Goal: Task Accomplishment & Management: Complete application form

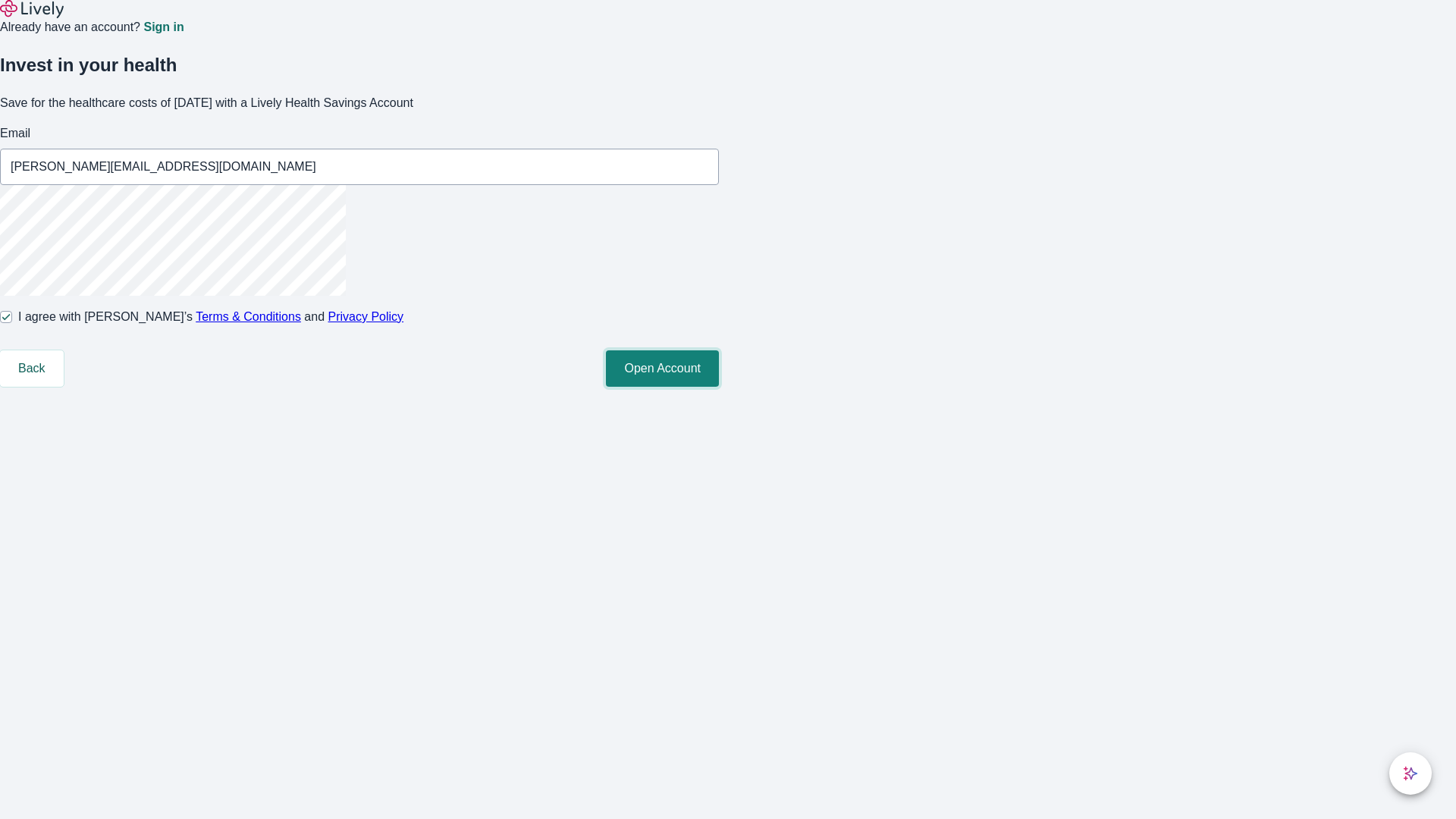
click at [719, 386] on button "Open Account" at bounding box center [662, 369] width 113 height 37
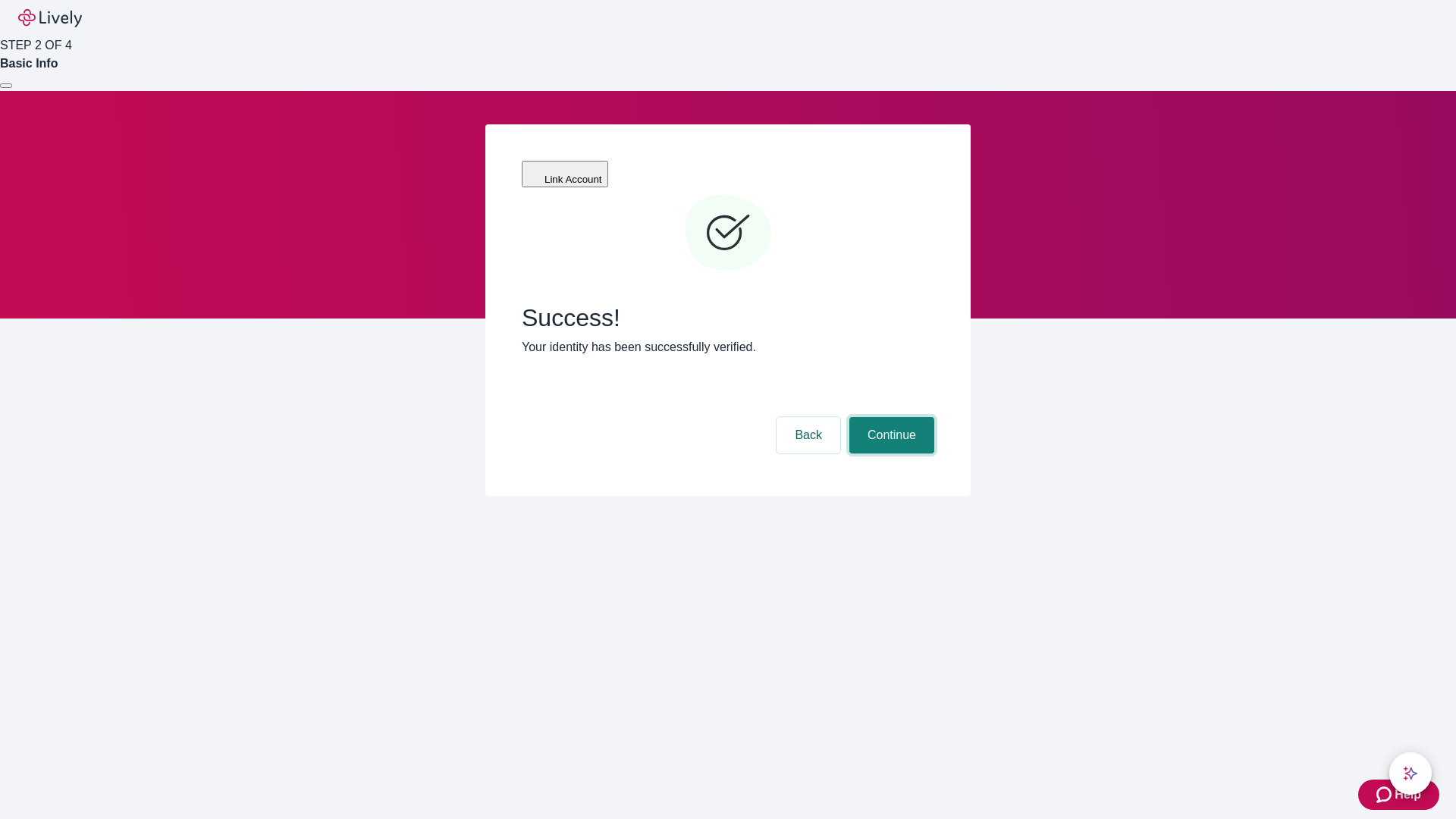
click at [889, 417] on button "Continue" at bounding box center [892, 435] width 85 height 37
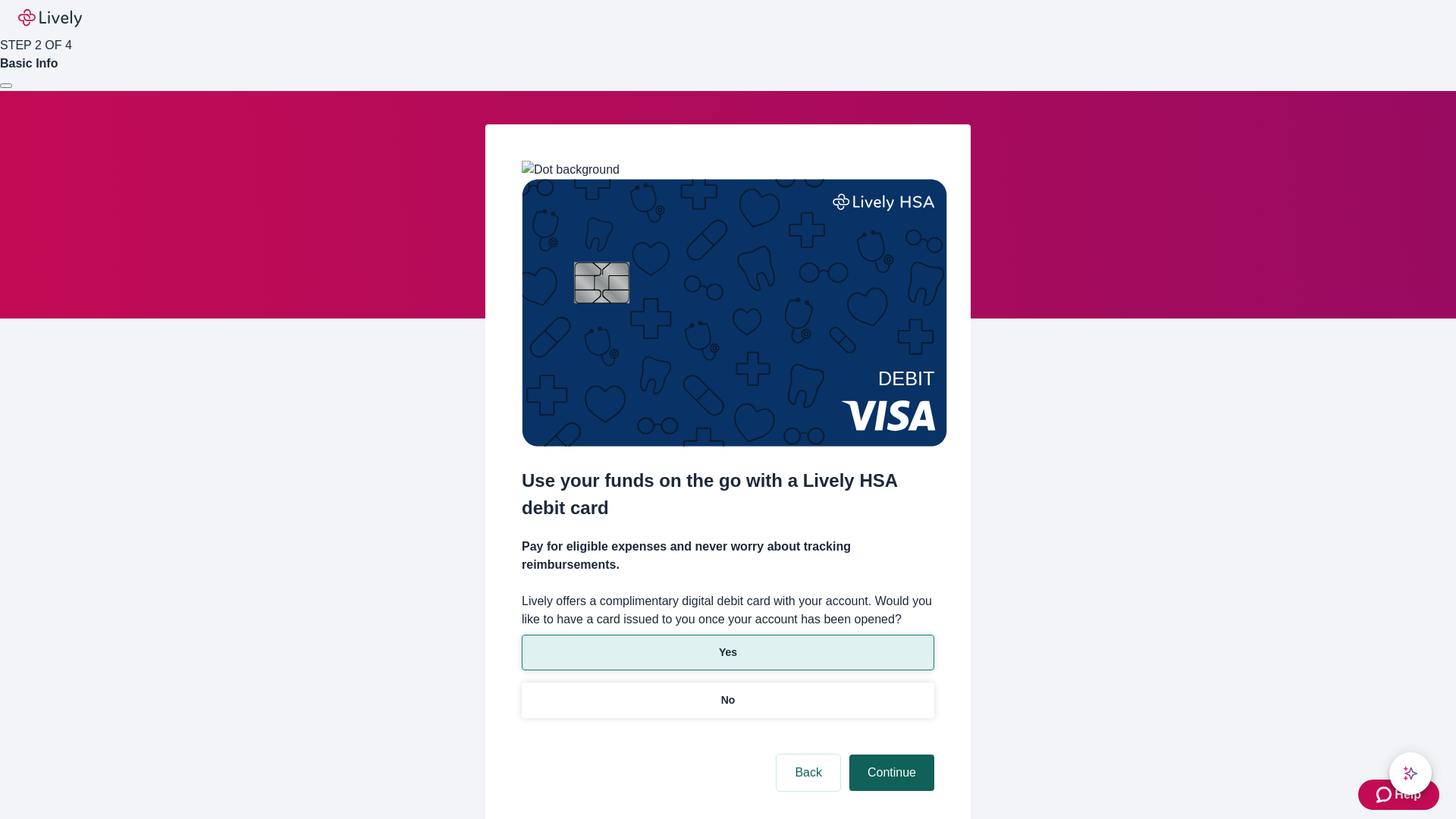
click at [728, 692] on p "No" at bounding box center [728, 700] width 14 height 16
click at [889, 754] on button "Continue" at bounding box center [892, 773] width 85 height 37
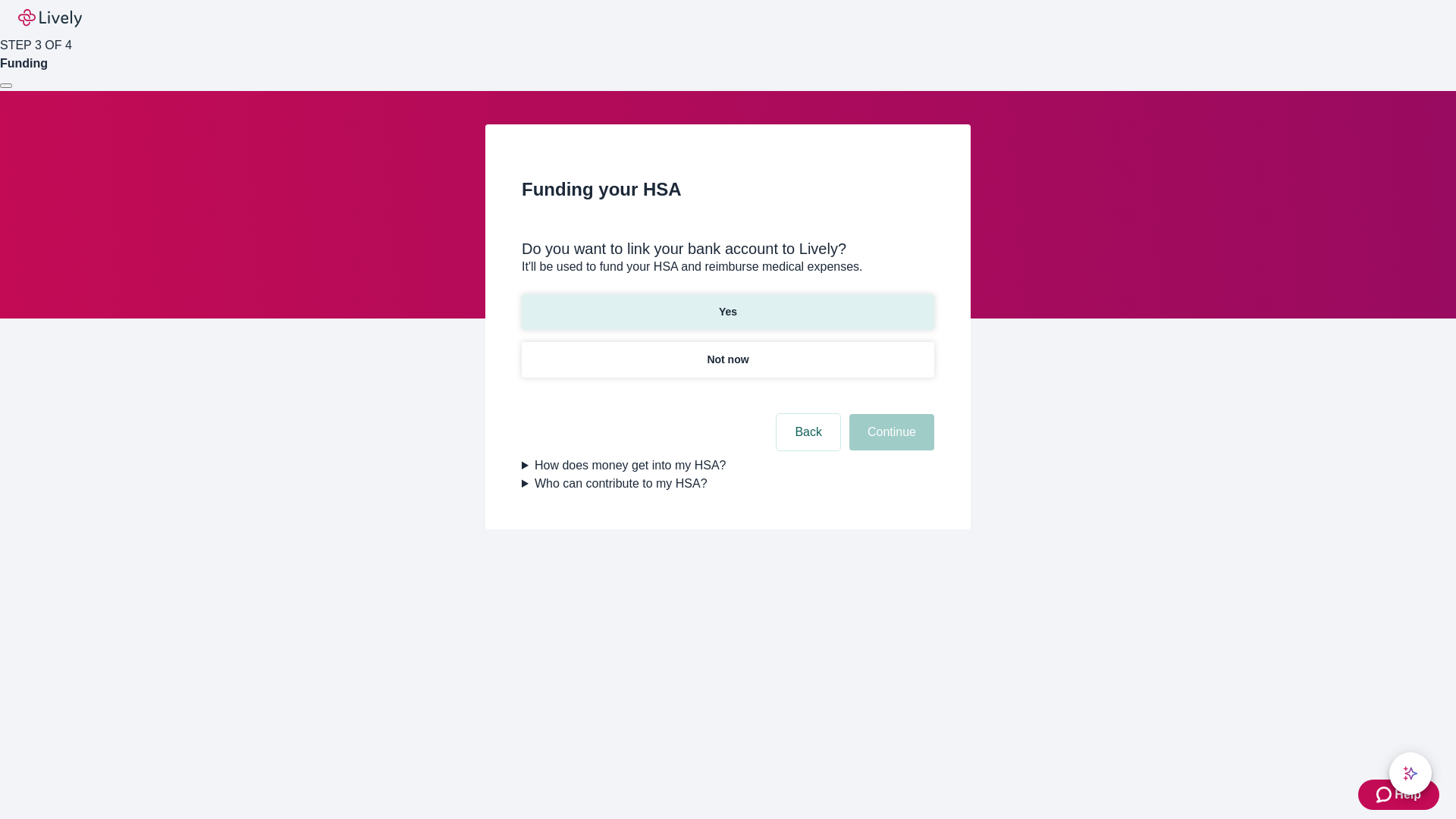
click at [728, 304] on p "Yes" at bounding box center [728, 312] width 18 height 16
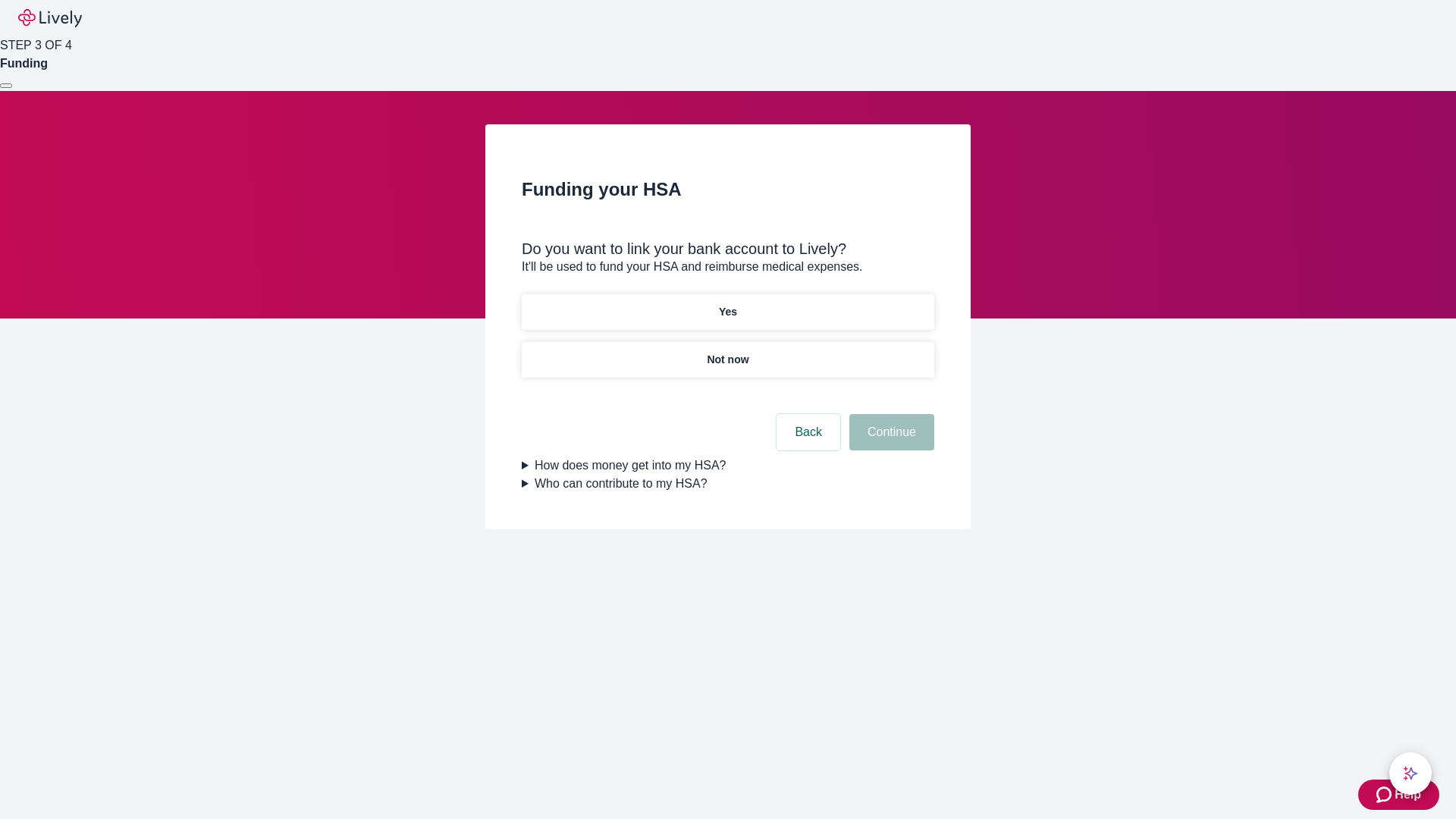
click at [889, 414] on button "Continue" at bounding box center [892, 433] width 85 height 37
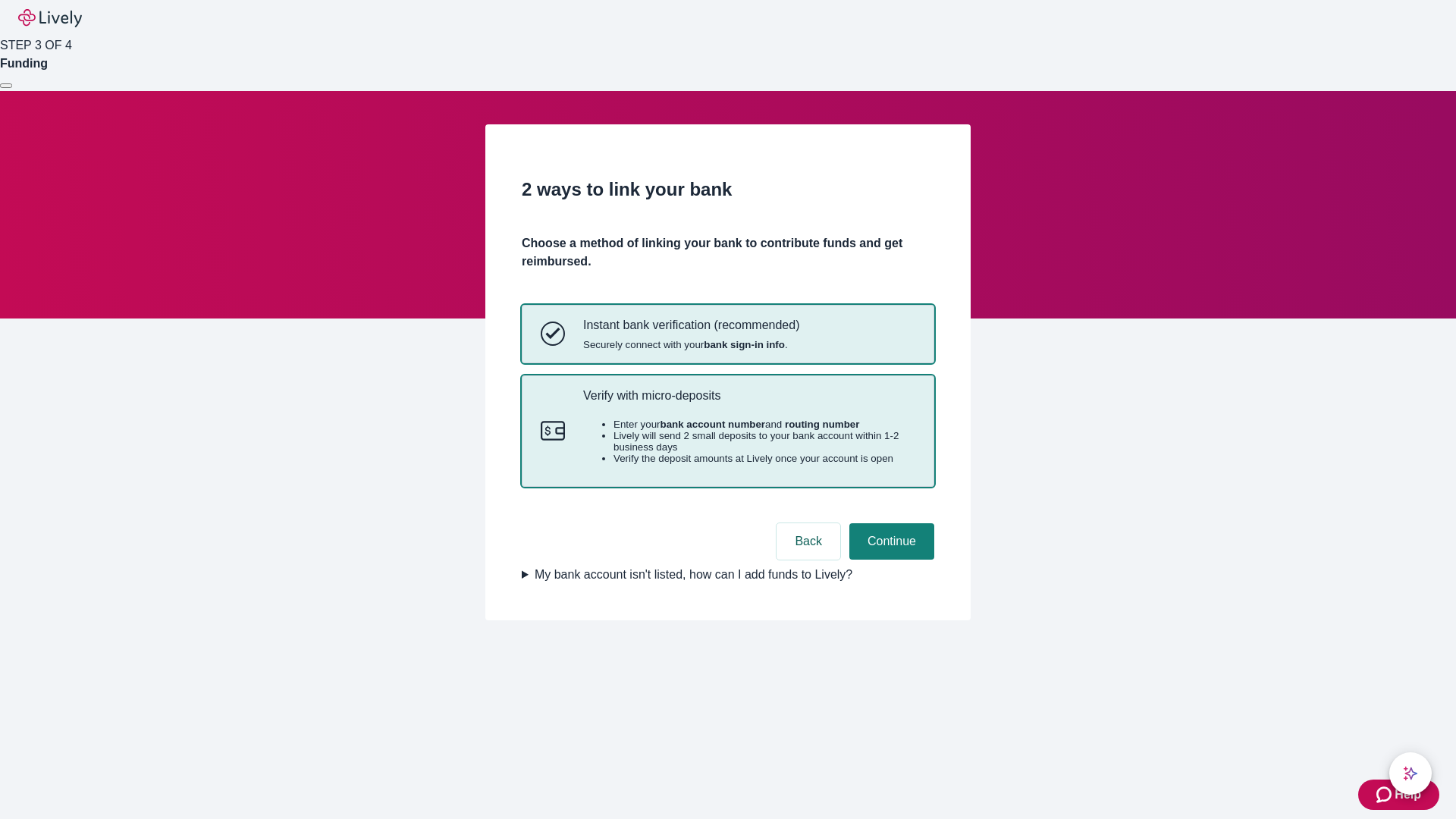
click at [748, 402] on p "Verify with micro-deposits" at bounding box center [749, 395] width 332 height 14
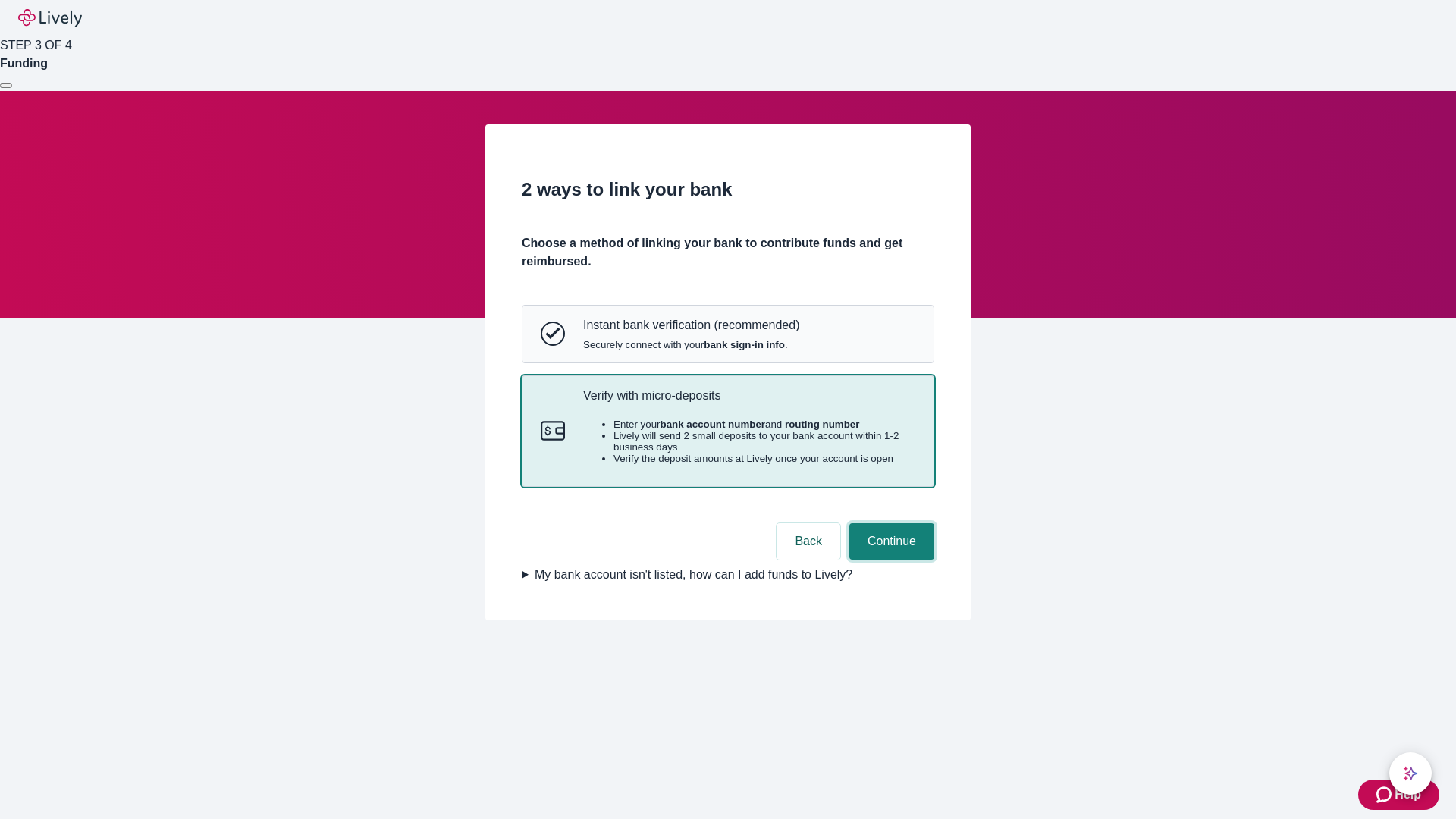
click at [889, 559] on button "Continue" at bounding box center [892, 542] width 85 height 37
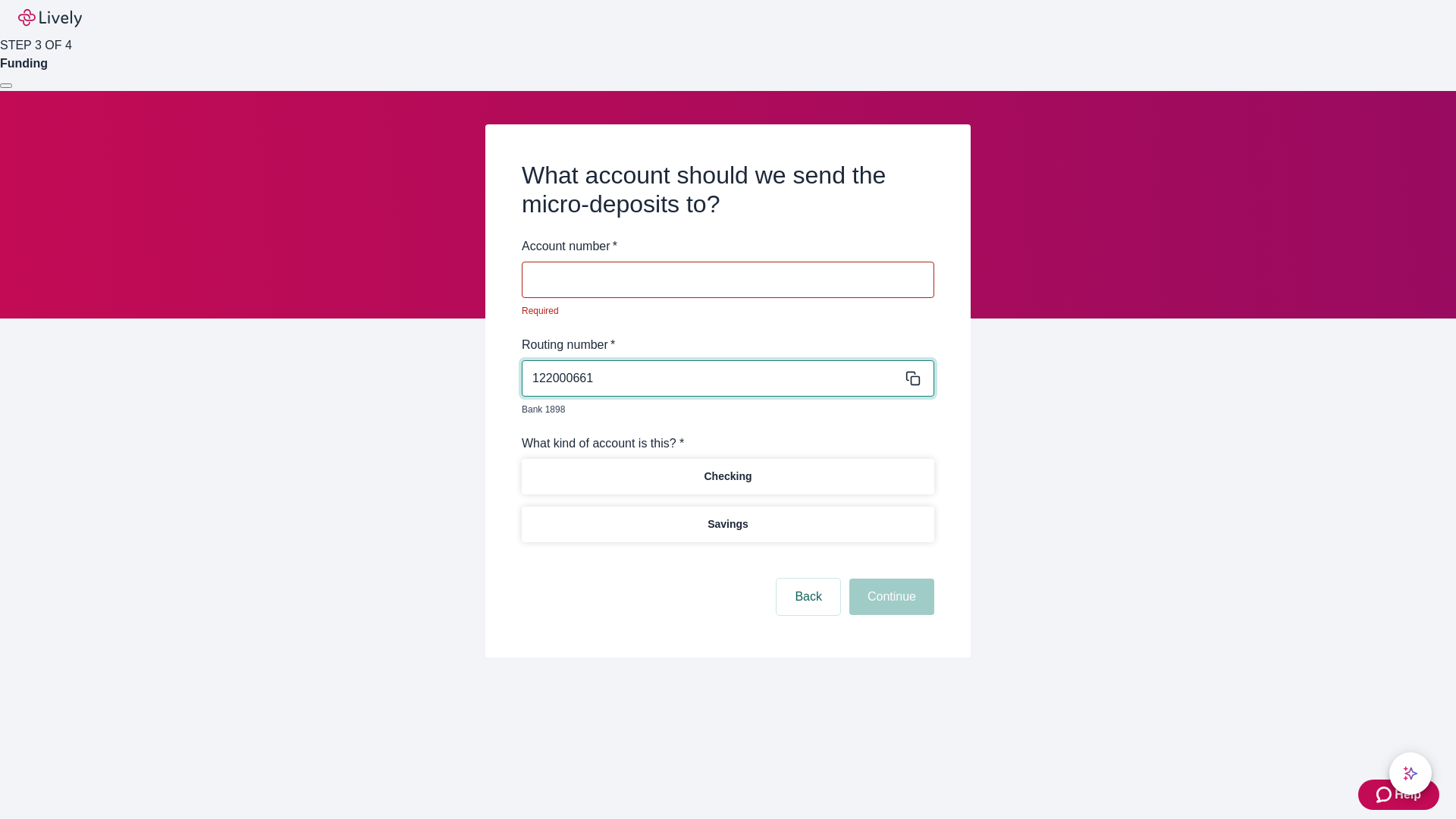
type input "122000661"
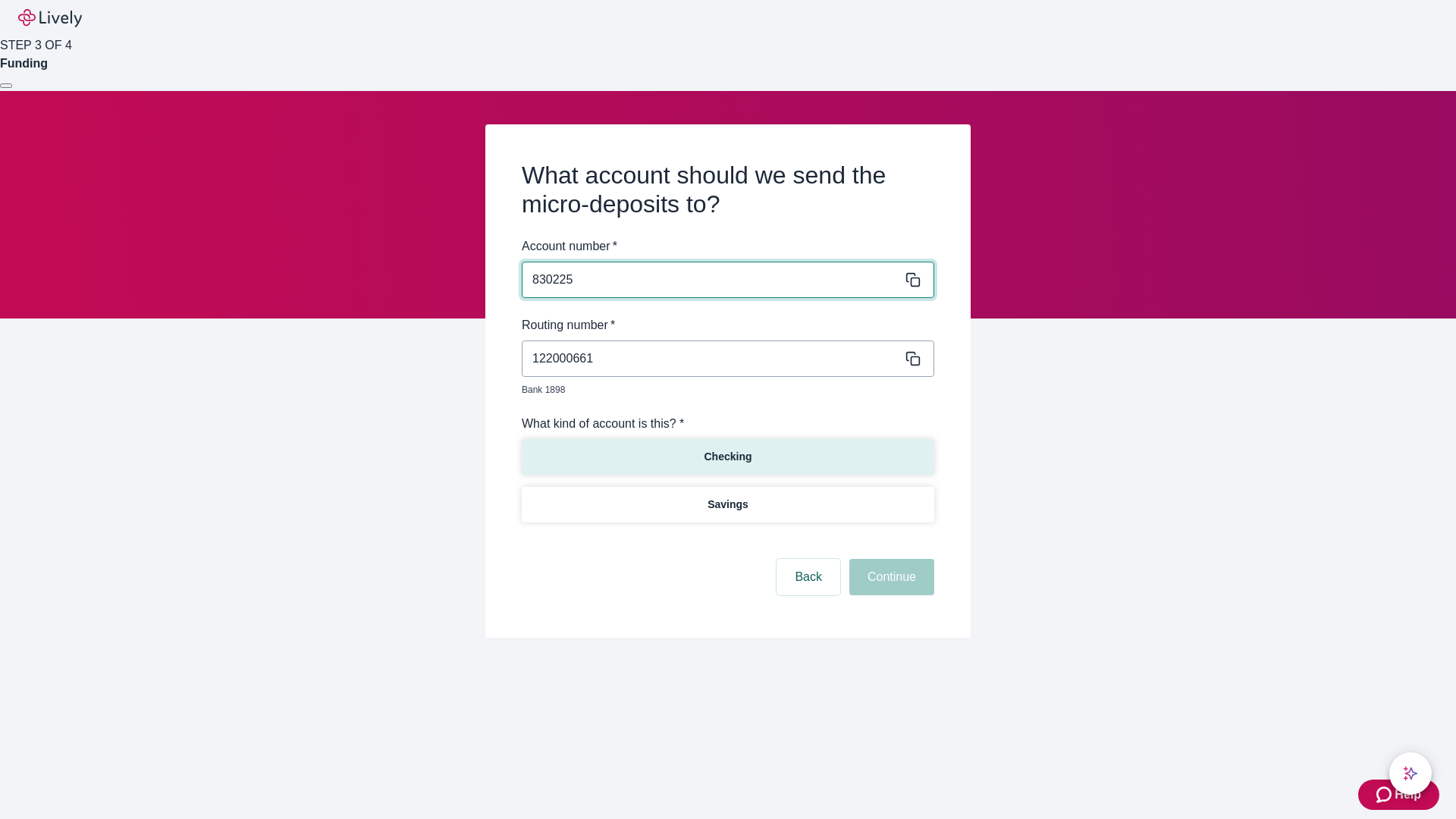
type input "830225"
click at [728, 449] on p "Checking" at bounding box center [728, 457] width 48 height 16
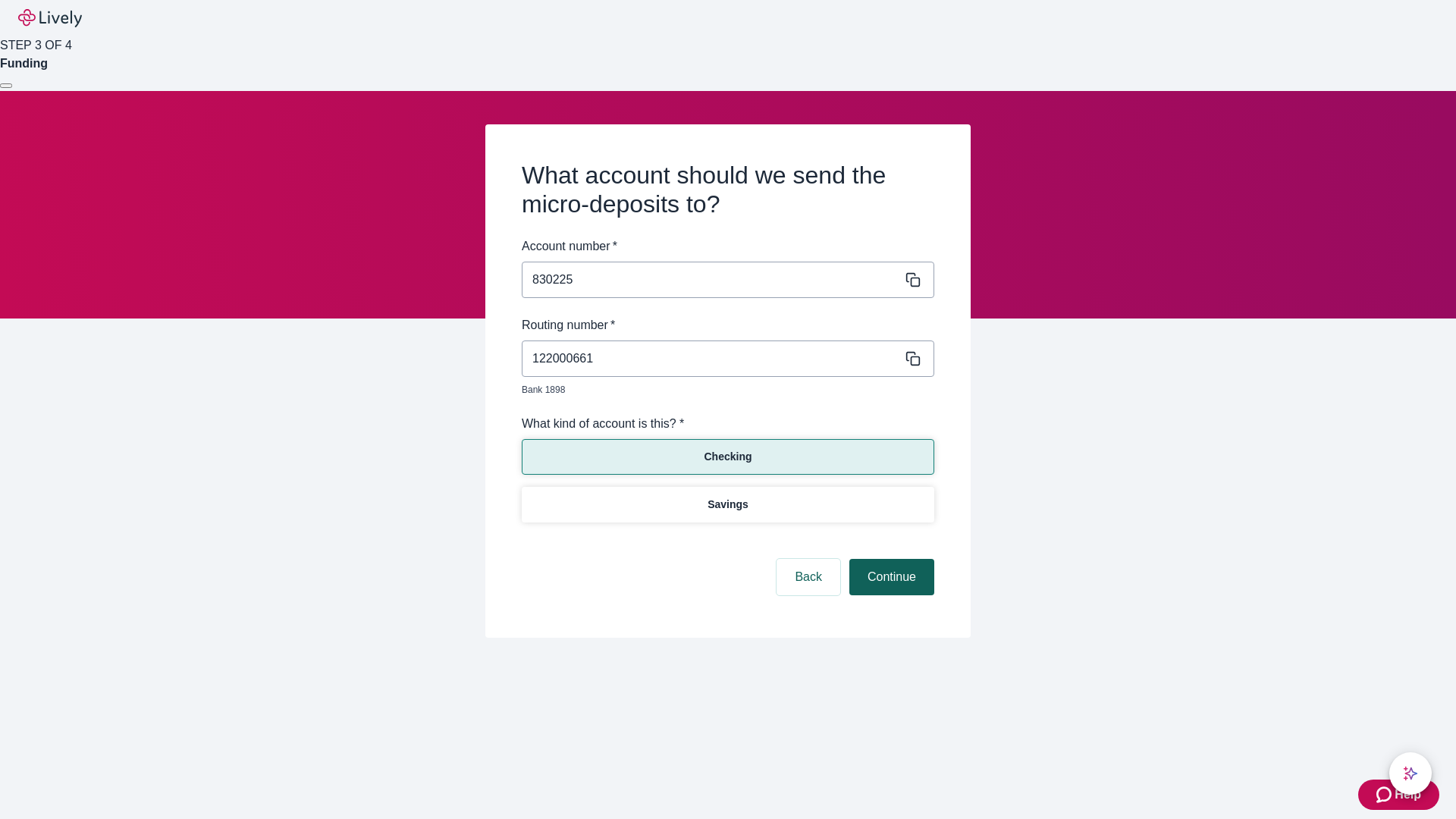
click at [889, 559] on button "Continue" at bounding box center [892, 577] width 85 height 37
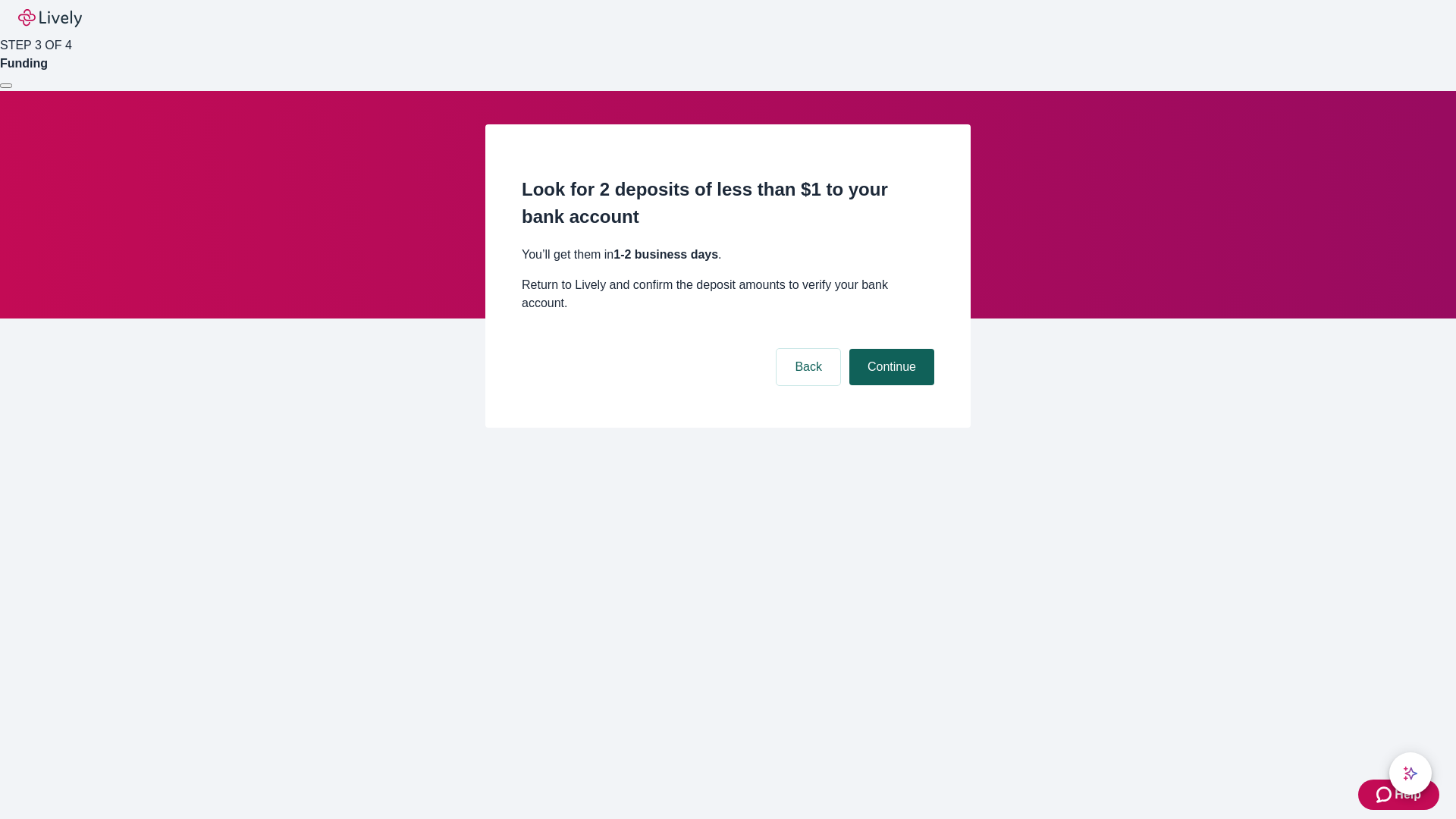
click at [889, 349] on button "Continue" at bounding box center [892, 367] width 85 height 37
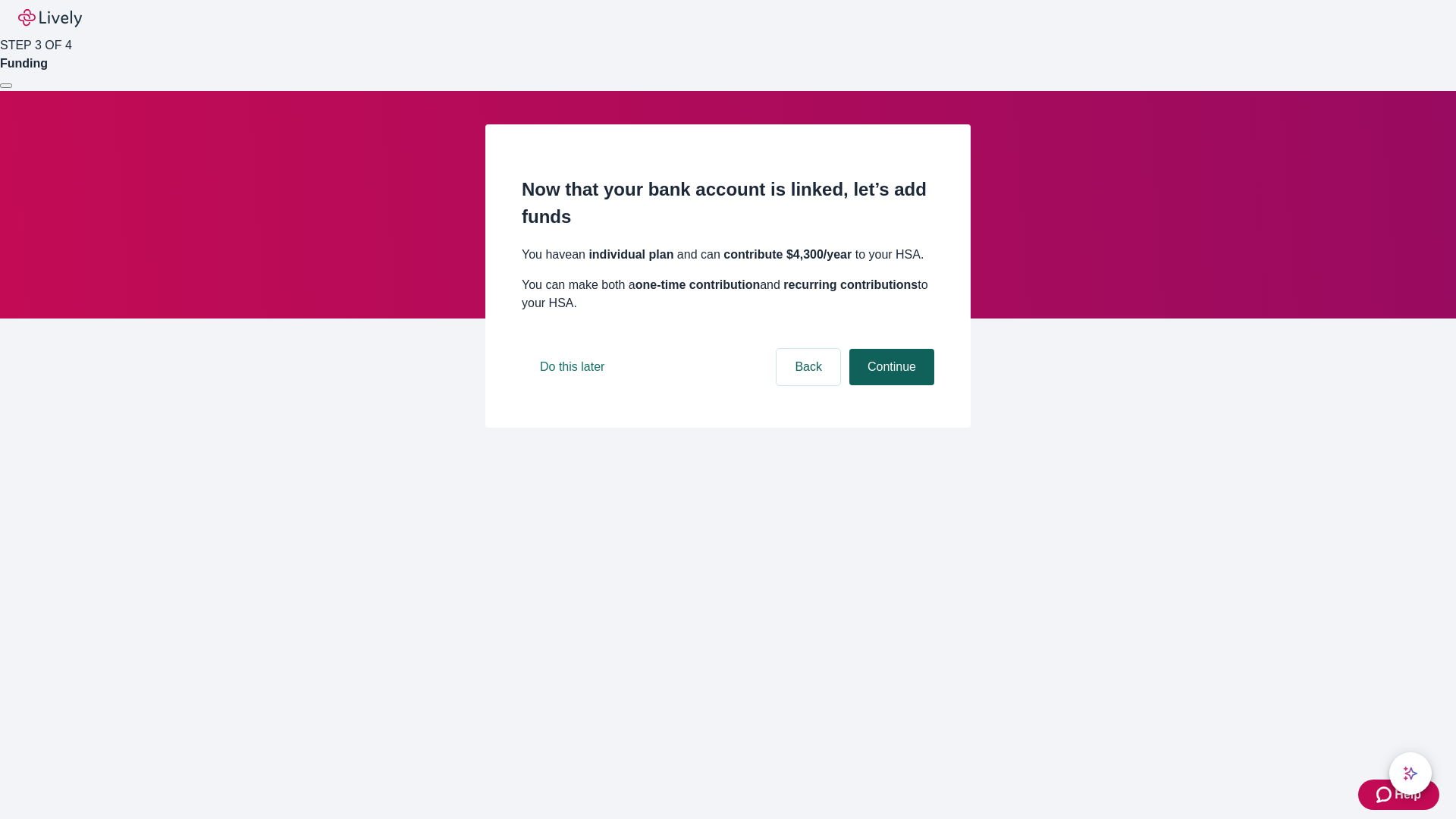
click at [889, 385] on button "Continue" at bounding box center [892, 367] width 85 height 37
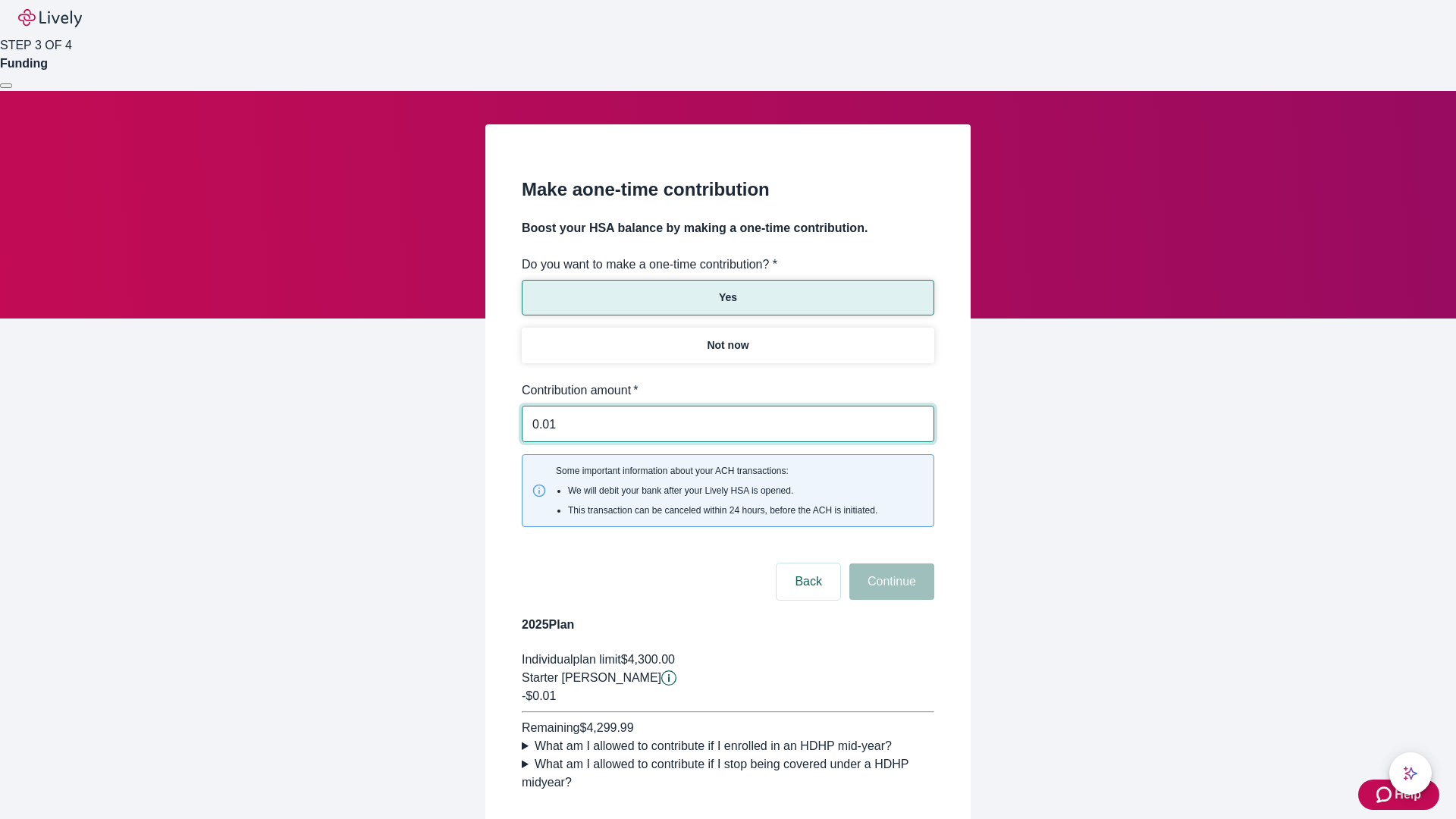
type input "0.01"
click at [889, 563] on button "Continue" at bounding box center [892, 582] width 85 height 37
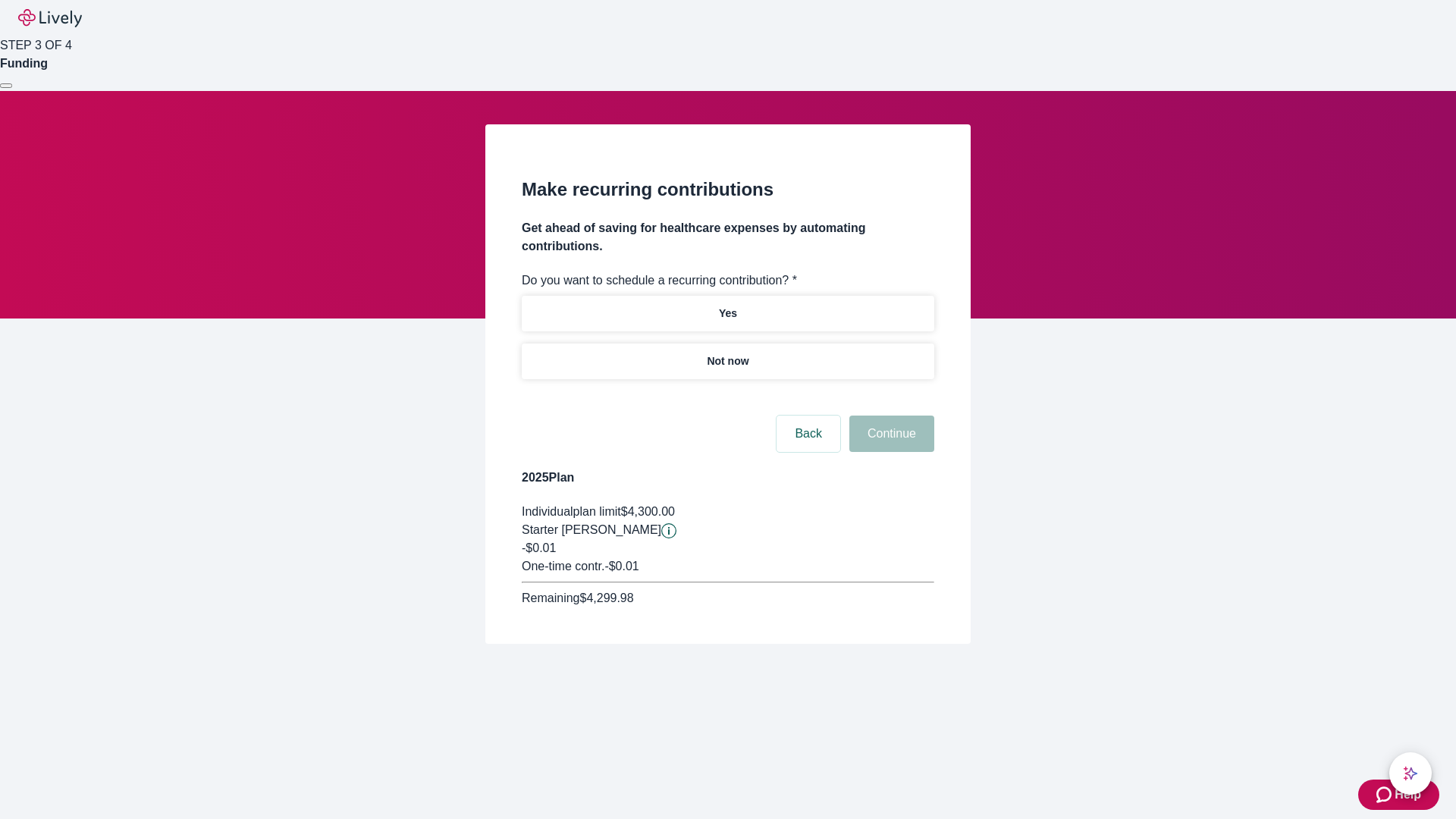
click at [728, 353] on p "Not now" at bounding box center [728, 361] width 41 height 16
click at [889, 415] on button "Continue" at bounding box center [892, 433] width 85 height 37
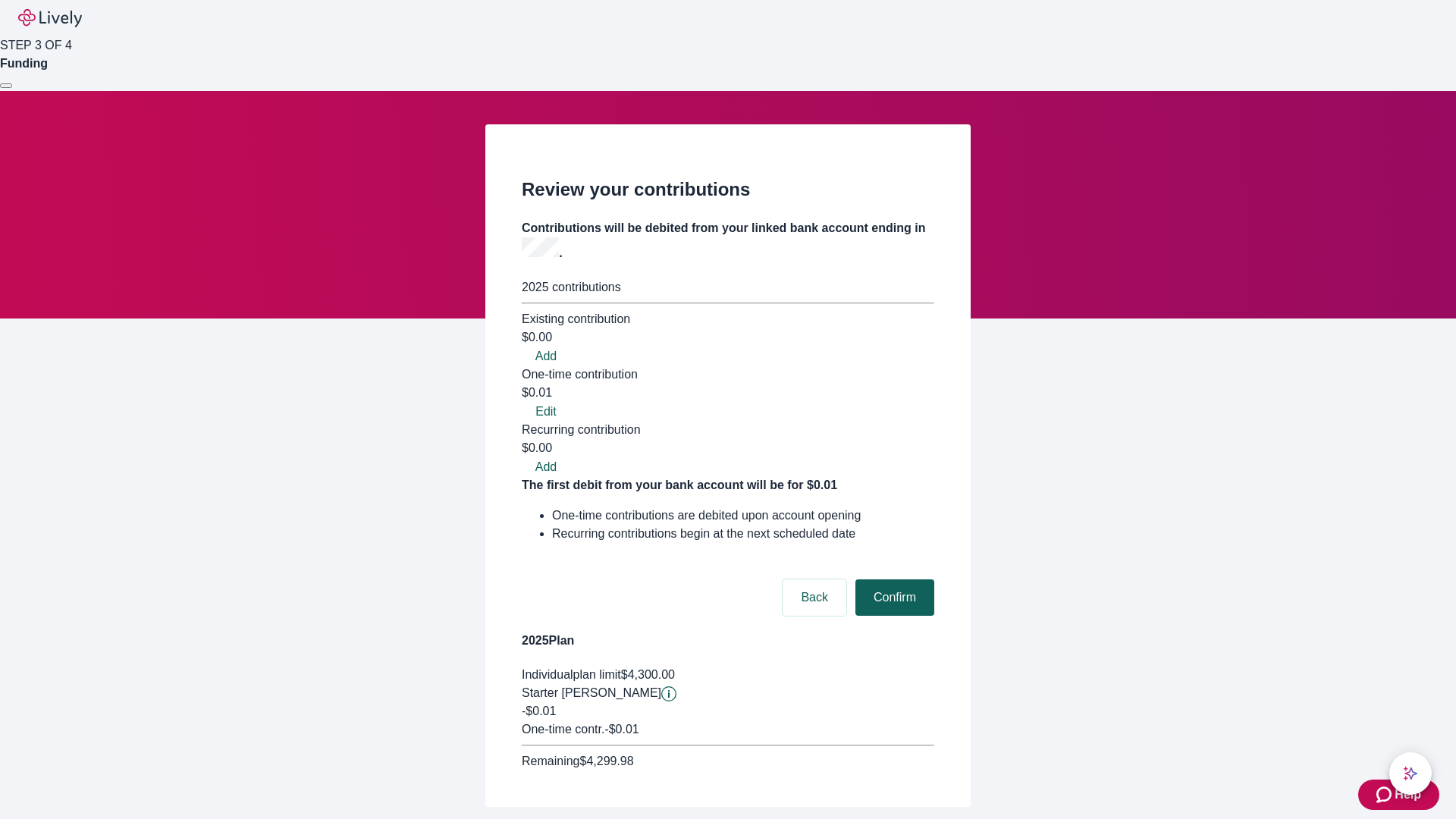
click at [893, 579] on button "Confirm" at bounding box center [894, 598] width 79 height 37
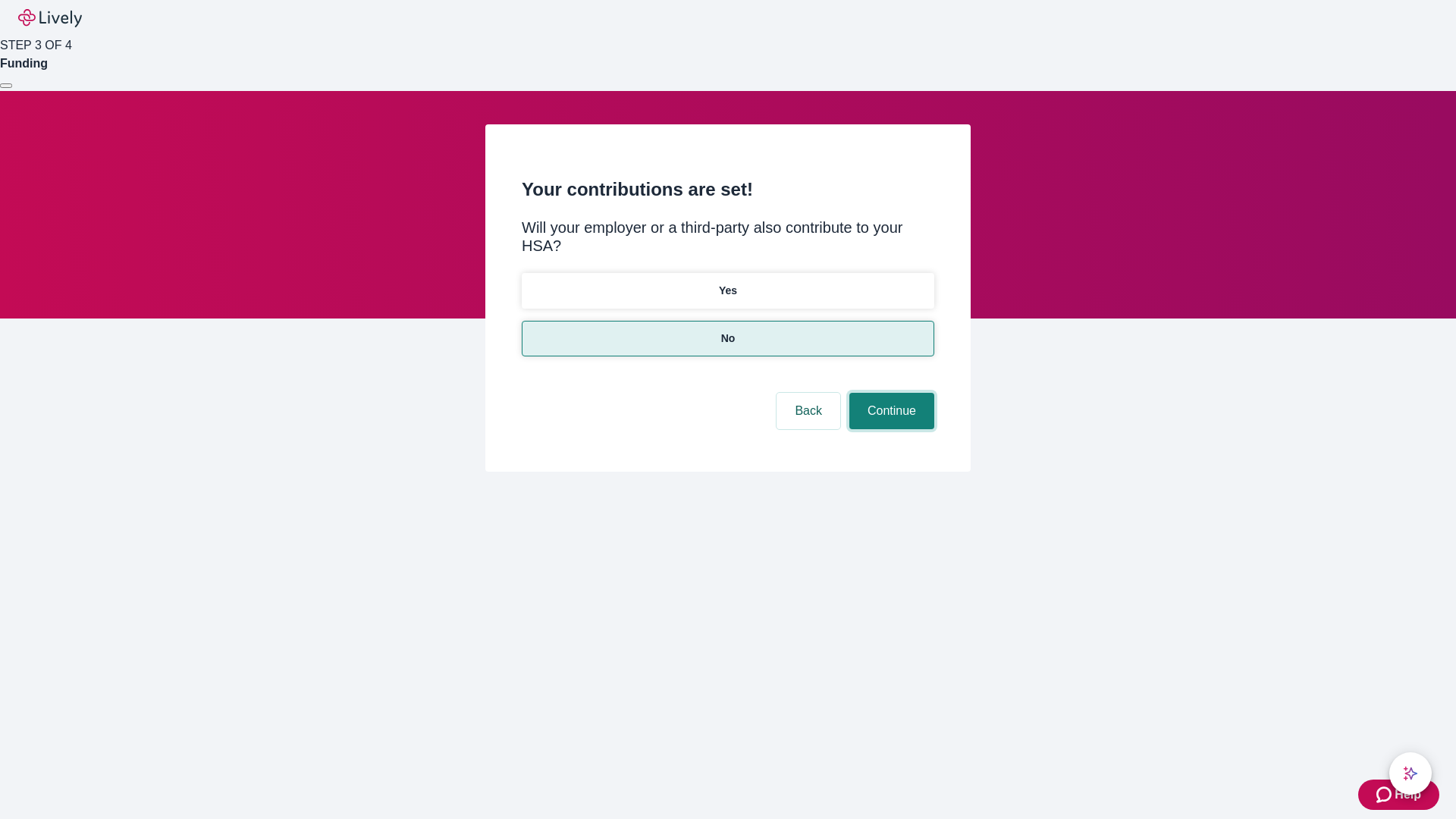
click at [889, 393] on button "Continue" at bounding box center [892, 411] width 85 height 37
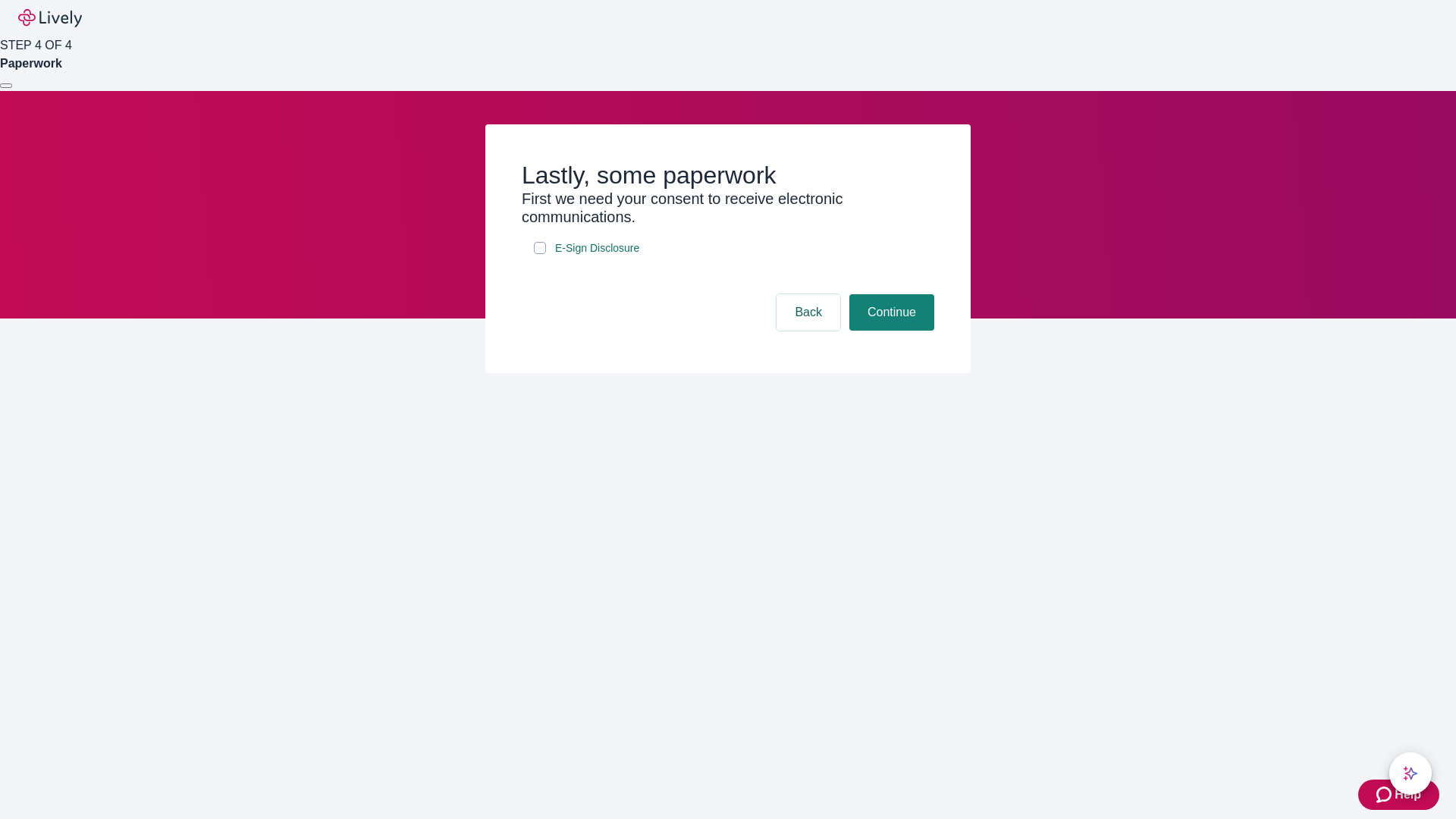
click at [540, 254] on input "E-Sign Disclosure" at bounding box center [540, 248] width 12 height 12
checkbox input "true"
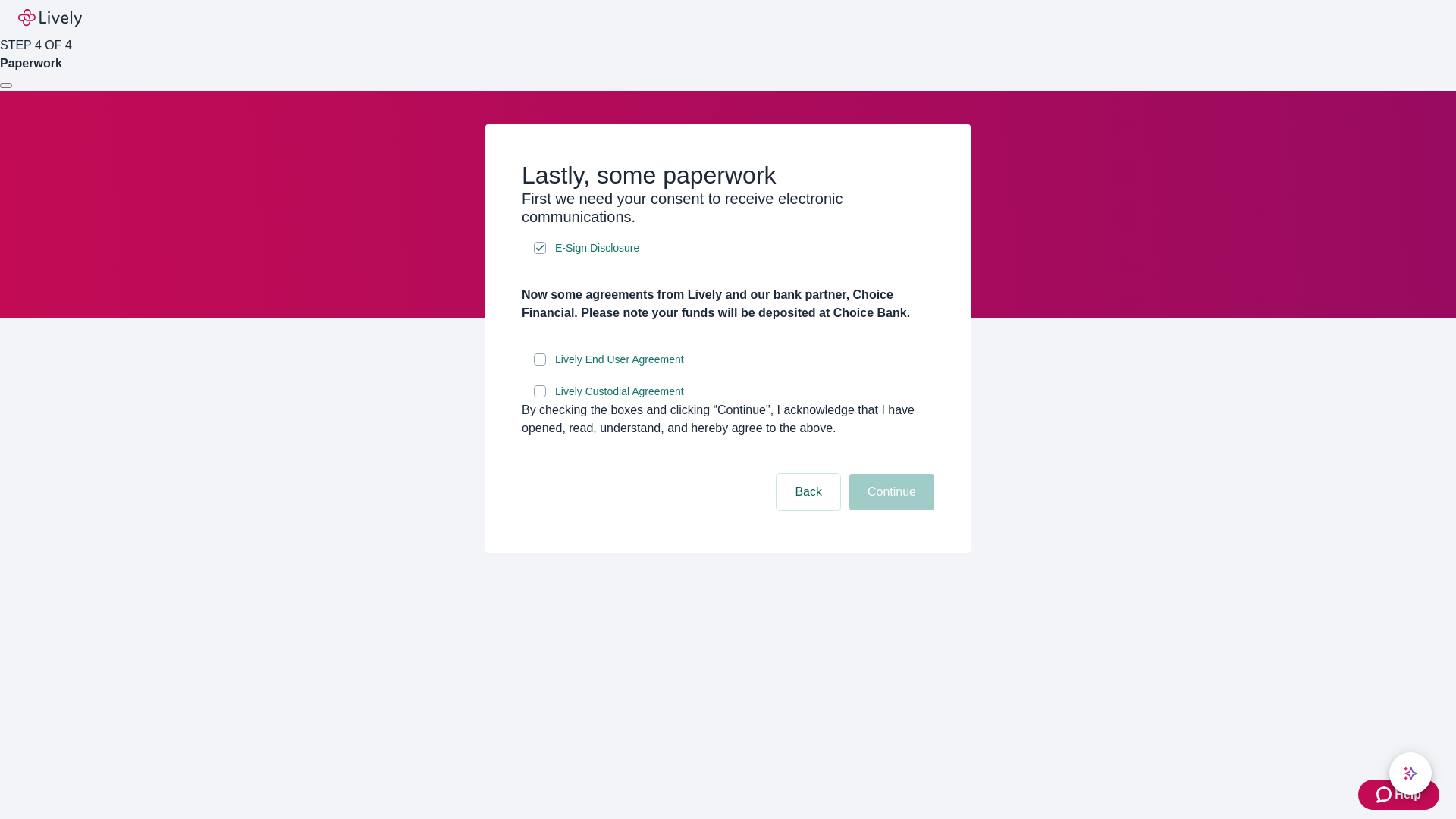
click at [540, 366] on input "Lively End User Agreement" at bounding box center [540, 359] width 12 height 12
checkbox input "true"
click at [540, 398] on input "Lively Custodial Agreement" at bounding box center [540, 390] width 12 height 12
checkbox input "true"
click at [889, 510] on button "Continue" at bounding box center [892, 492] width 85 height 37
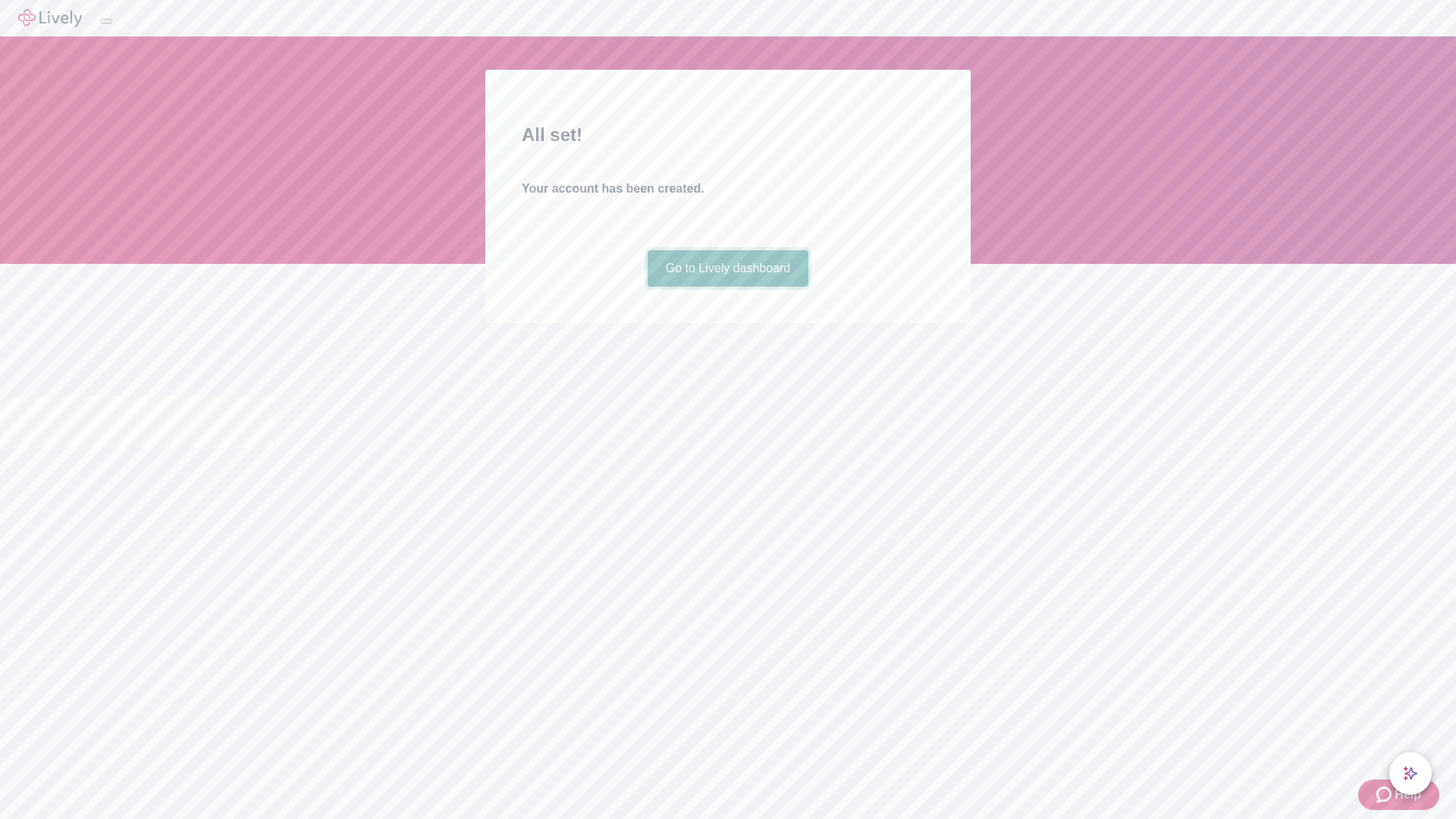
click at [728, 287] on link "Go to Lively dashboard" at bounding box center [728, 268] width 162 height 37
